Goal: Task Accomplishment & Management: Manage account settings

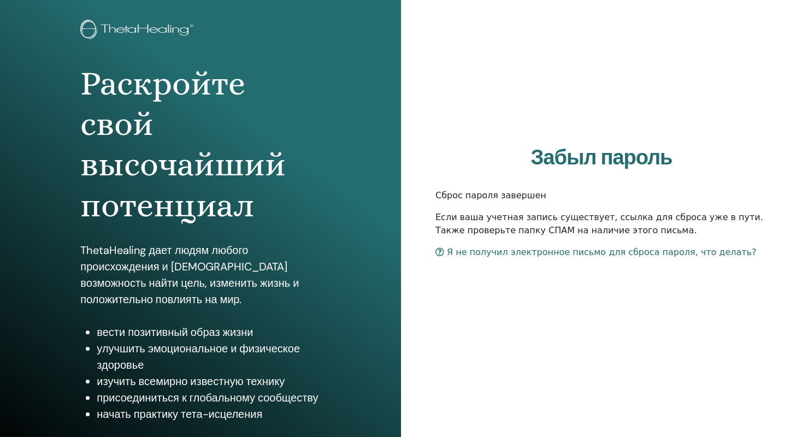
scroll to position [87, 0]
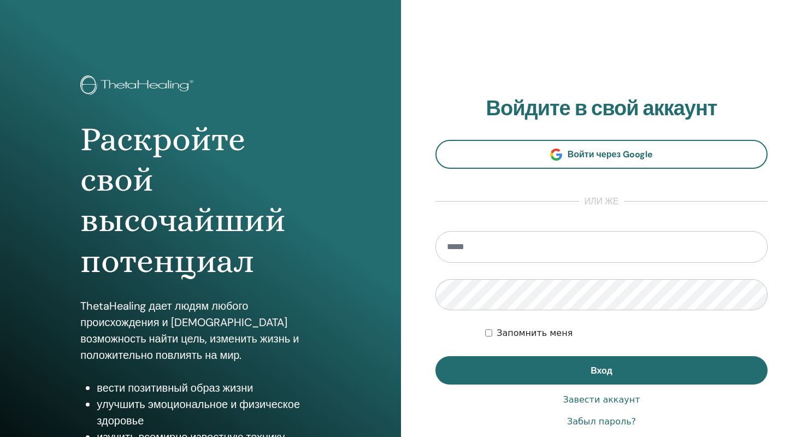
click at [524, 252] on input "email" at bounding box center [601, 247] width 332 height 32
type input "**********"
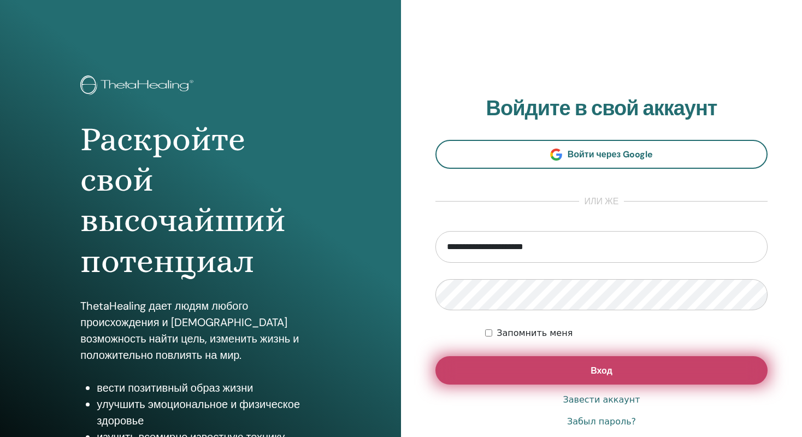
click at [504, 367] on button "Вход" at bounding box center [601, 370] width 332 height 28
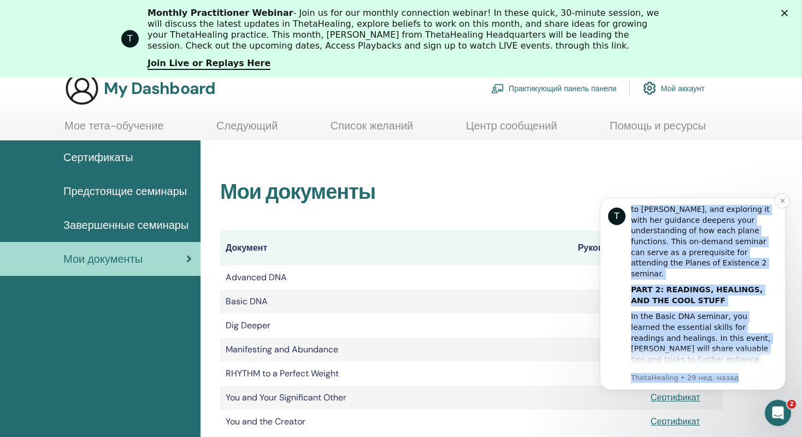
scroll to position [224, 0]
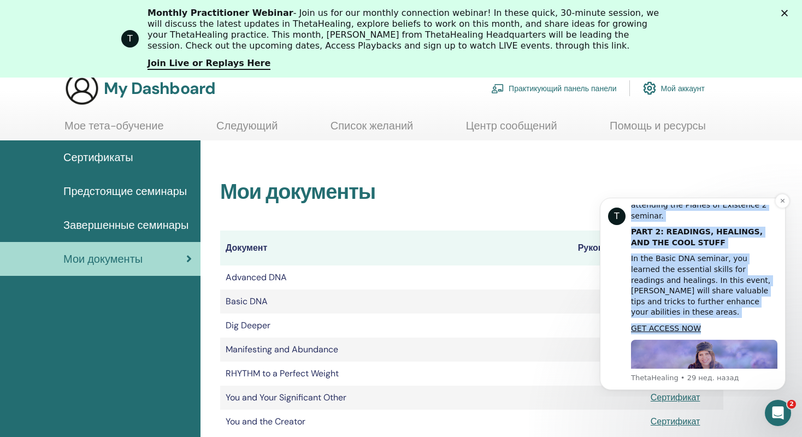
drag, startPoint x: 630, startPoint y: 226, endPoint x: 714, endPoint y: 269, distance: 94.8
click at [714, 269] on div "T Hi [PERSON_NAME], Did you miss the LIVE Basic DNA Enhancement with [PERSON_NA…" at bounding box center [692, 294] width 169 height 178
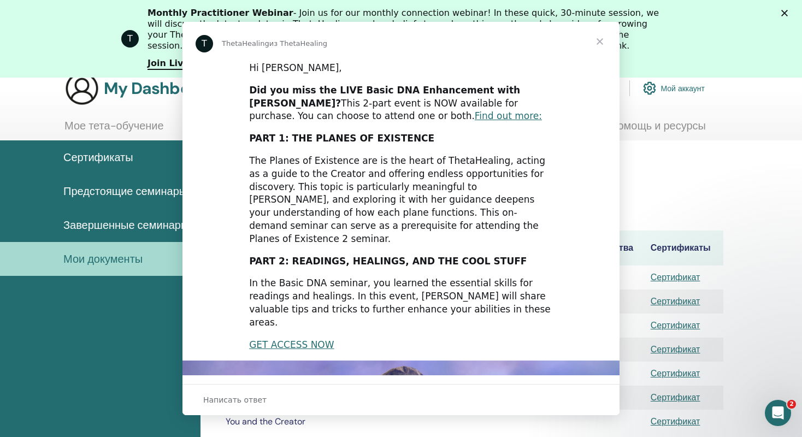
scroll to position [0, 0]
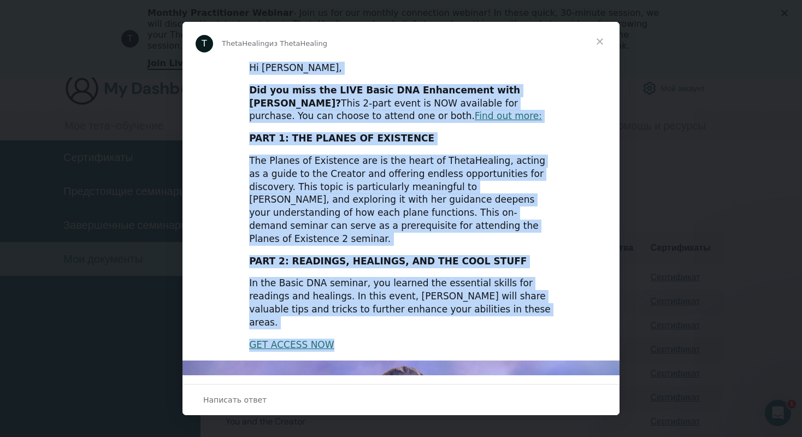
drag, startPoint x: 247, startPoint y: 69, endPoint x: 356, endPoint y: 322, distance: 275.2
click at [356, 322] on div "Hi [PERSON_NAME], Did you miss the LIVE Basic DNA Enhancement with [PERSON_NAME…" at bounding box center [400, 338] width 437 height 554
copy div "Hi [PERSON_NAME], Did you miss the LIVE Basic DNA Enhancement with [PERSON_NAME…"
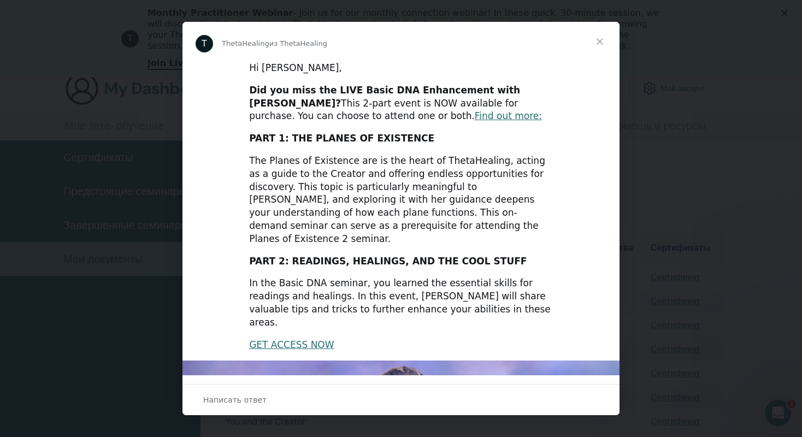
click at [597, 42] on span "Закрыть" at bounding box center [599, 41] width 39 height 39
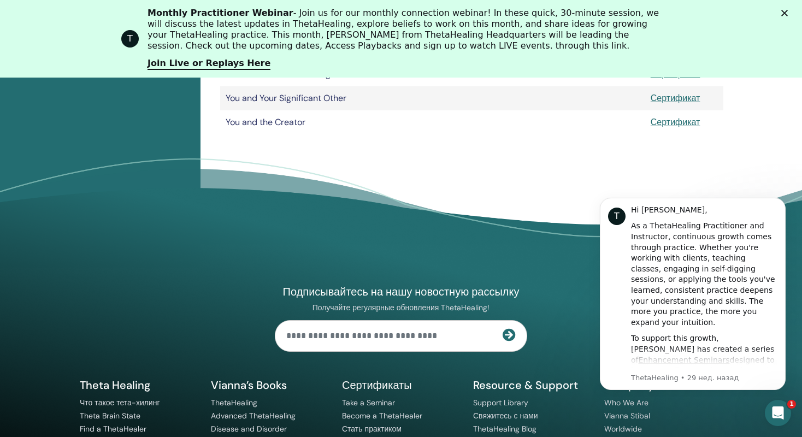
scroll to position [426, 0]
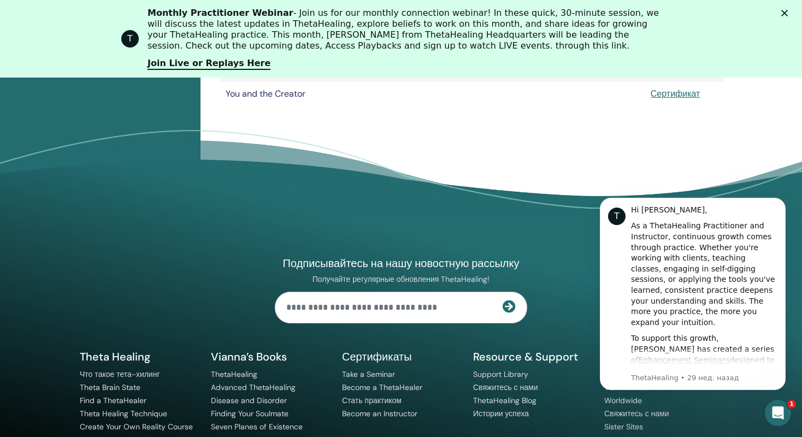
click at [124, 252] on div "Подписывайтесь на нашу новостную рассылку Получайте регулярные обновления Theta…" at bounding box center [400, 325] width 655 height 297
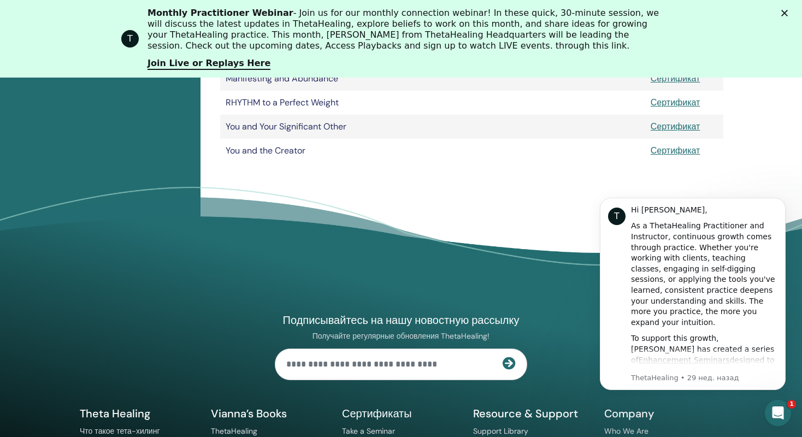
scroll to position [371, 0]
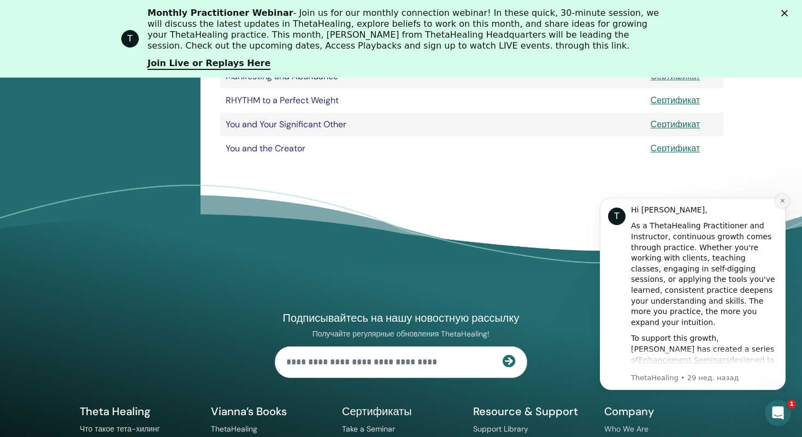
click at [780, 202] on icon "Dismiss notification" at bounding box center [782, 201] width 6 height 6
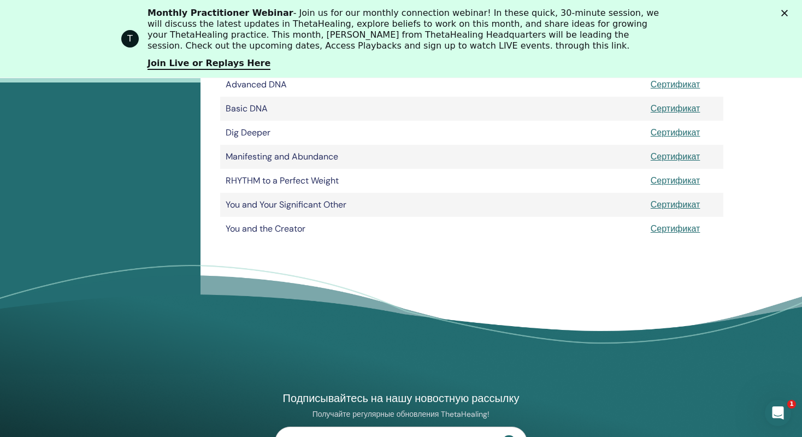
scroll to position [153, 0]
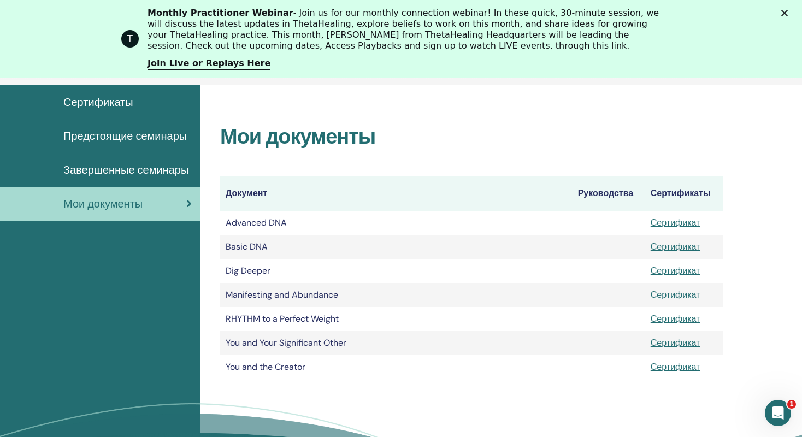
click at [686, 295] on link "Сертификат" at bounding box center [675, 294] width 50 height 11
click at [106, 91] on link "Сертификаты" at bounding box center [100, 102] width 200 height 34
click at [104, 98] on span "Сертификаты" at bounding box center [98, 102] width 70 height 16
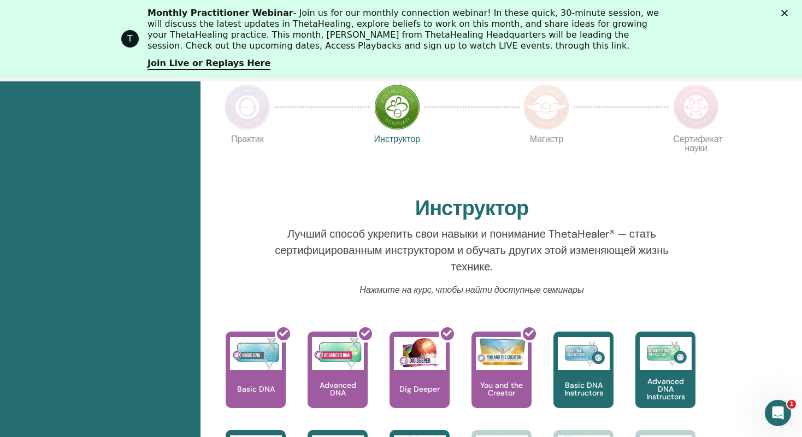
scroll to position [319, 0]
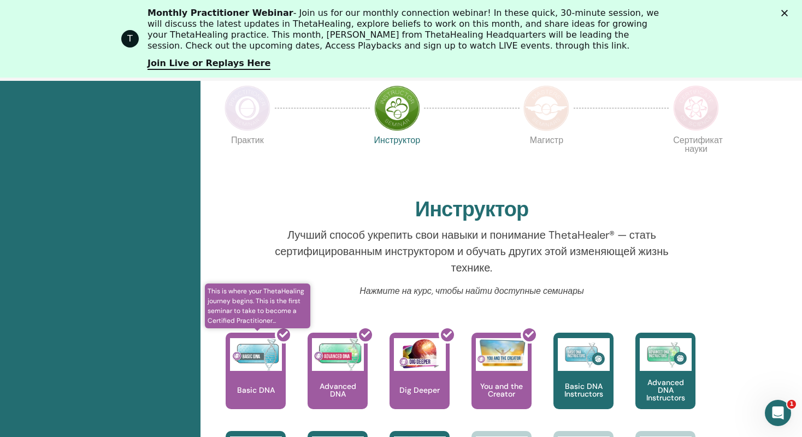
click at [264, 383] on div at bounding box center [262, 375] width 60 height 98
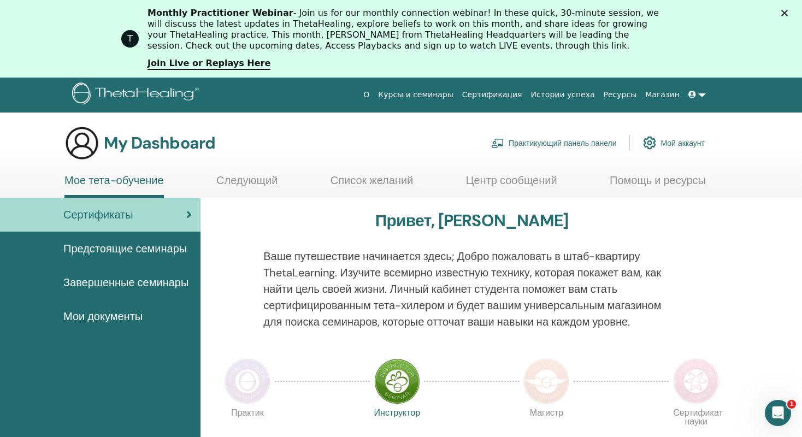
click at [151, 253] on span "Предстоящие семинары" at bounding box center [124, 248] width 123 height 16
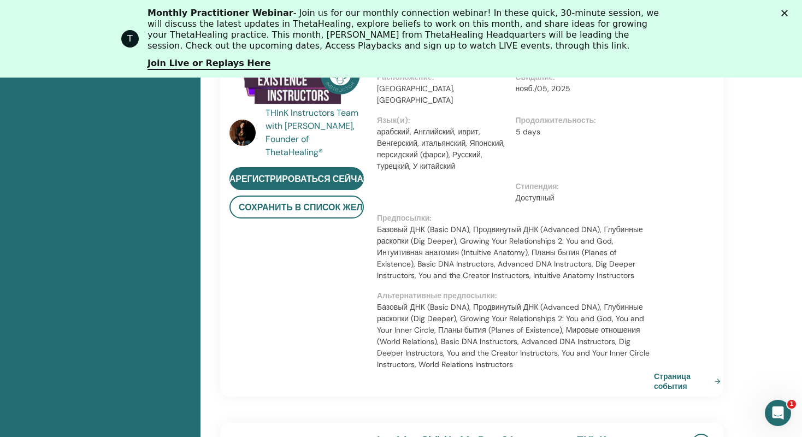
scroll to position [155, 0]
